Goal: Communication & Community: Answer question/provide support

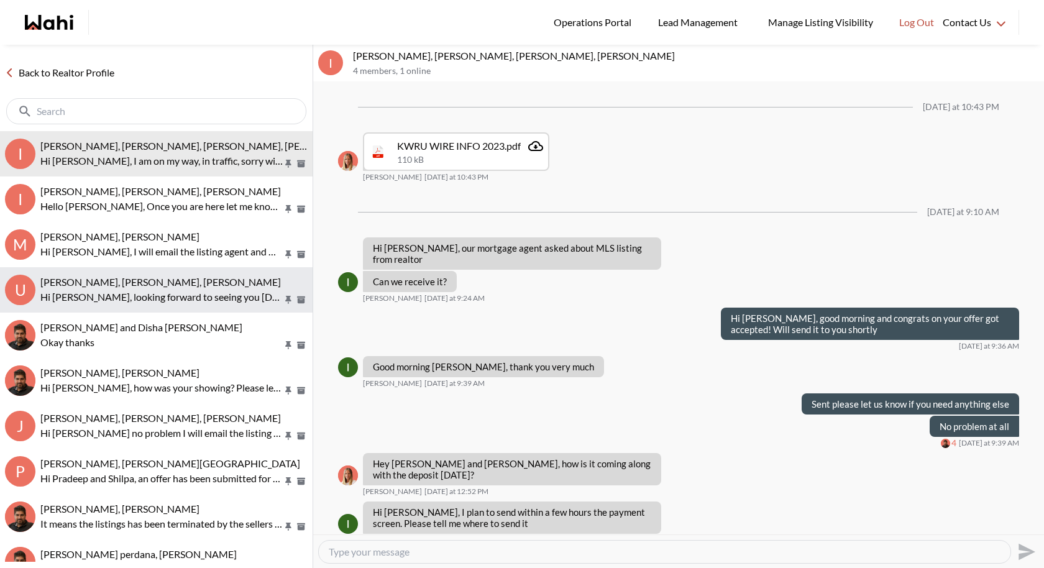
scroll to position [597, 0]
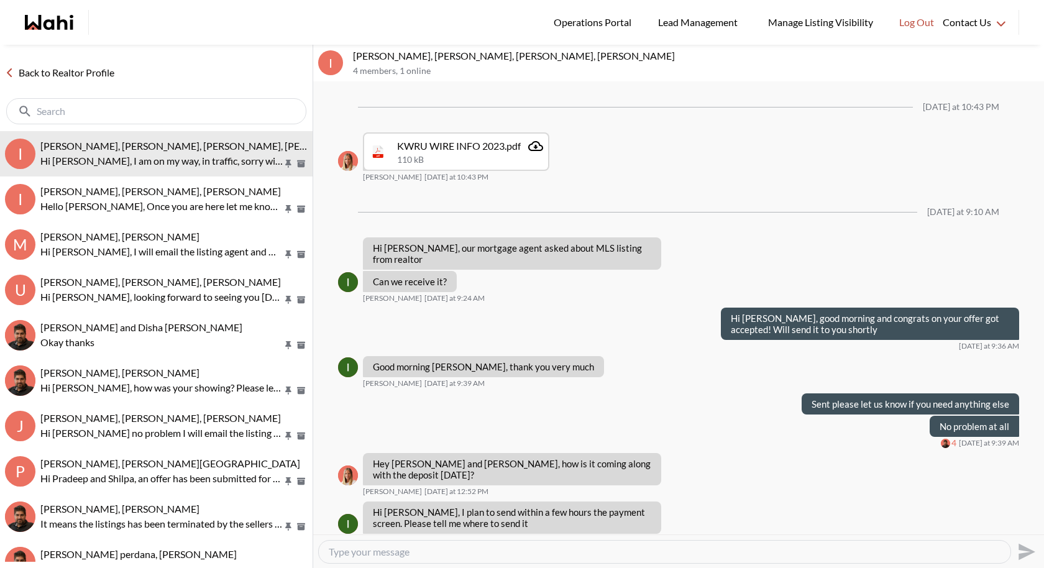
scroll to position [597, 0]
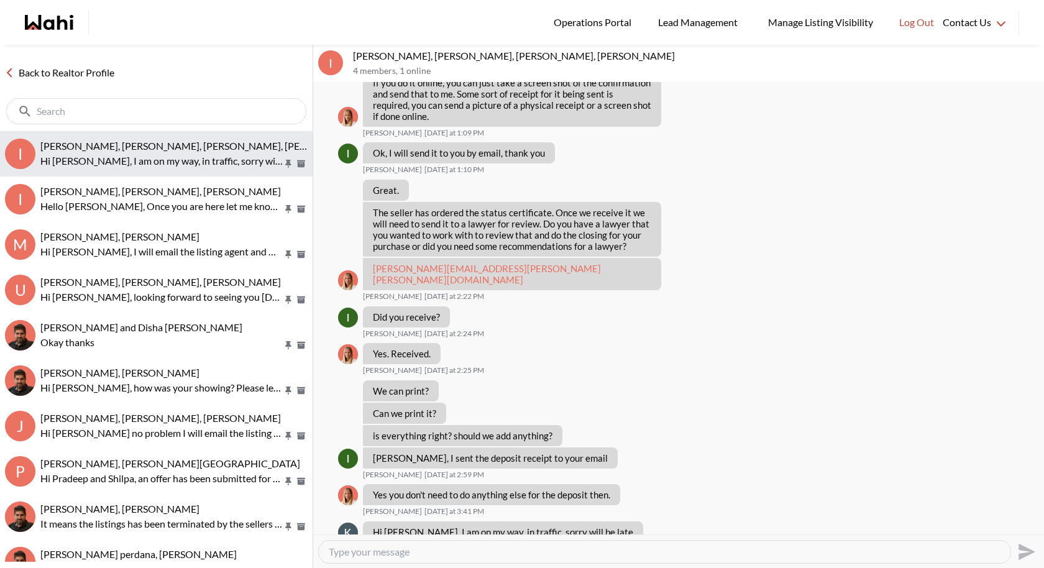
click at [217, 152] on div "Irina Krasyuk, Kseniya Krasyuk, Michelle, Faraz" at bounding box center [173, 146] width 267 height 12
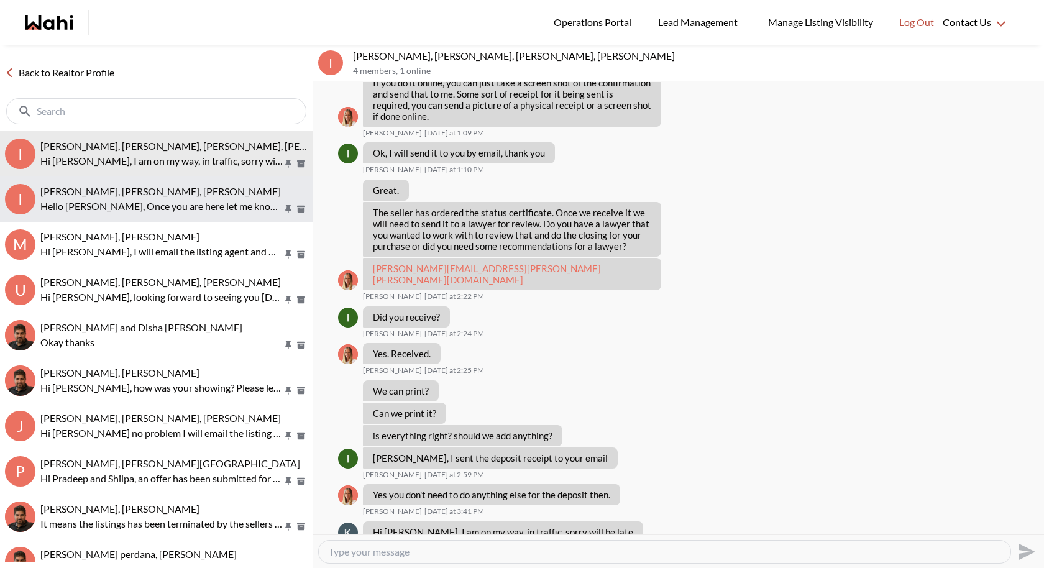
click at [183, 208] on p "Hello Irina, Once you are here let me know I will meet you in the main lobby. T…" at bounding box center [161, 206] width 242 height 15
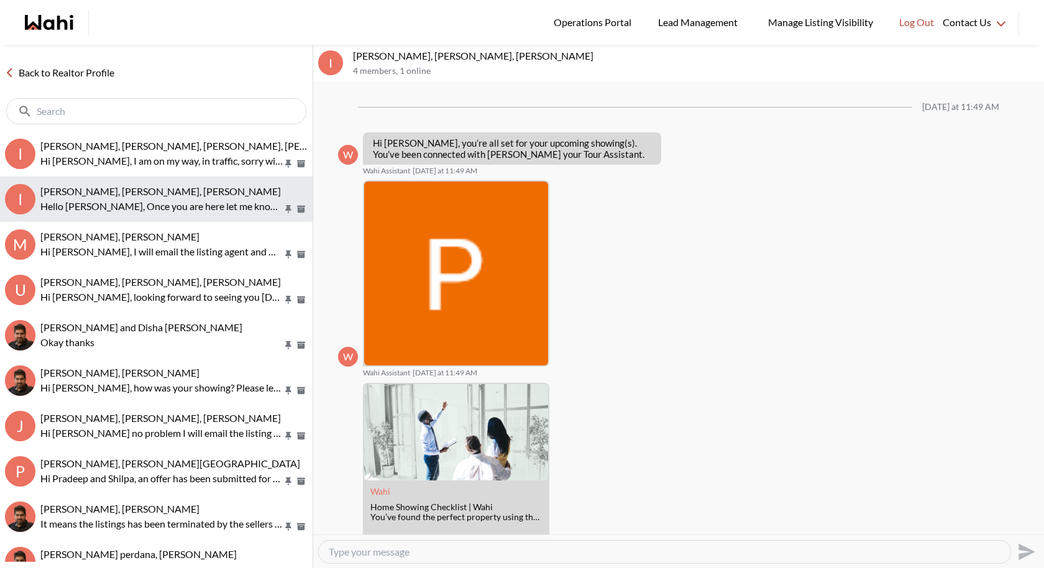
scroll to position [877, 0]
